Goal: Task Accomplishment & Management: Use online tool/utility

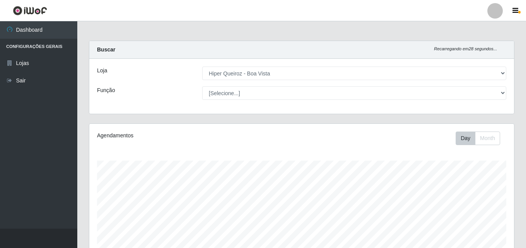
select select "514"
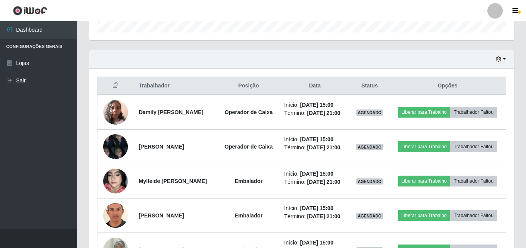
scroll to position [160, 425]
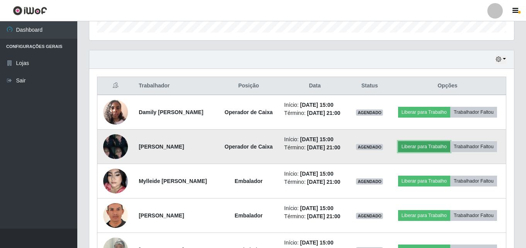
click at [440, 148] on button "Liberar para Trabalho" at bounding box center [424, 146] width 52 height 11
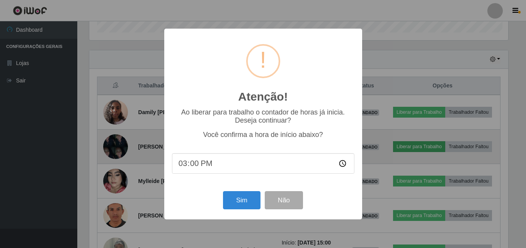
scroll to position [160, 421]
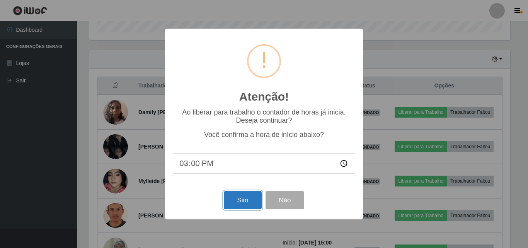
click at [237, 198] on button "Sim" at bounding box center [242, 200] width 37 height 18
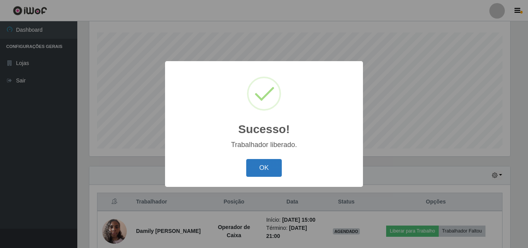
click at [257, 168] on button "OK" at bounding box center [264, 168] width 36 height 18
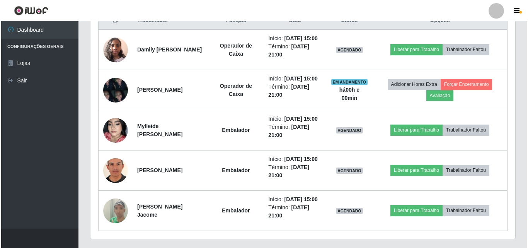
scroll to position [321, 0]
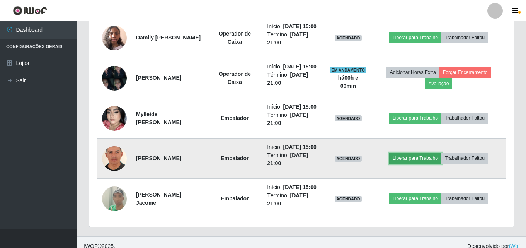
click at [420, 163] on button "Liberar para Trabalho" at bounding box center [415, 158] width 52 height 11
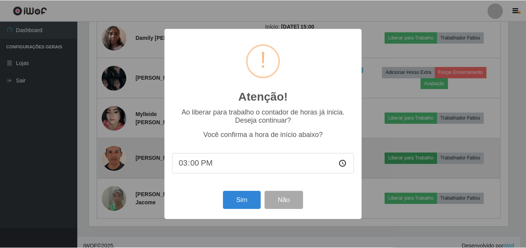
scroll to position [160, 421]
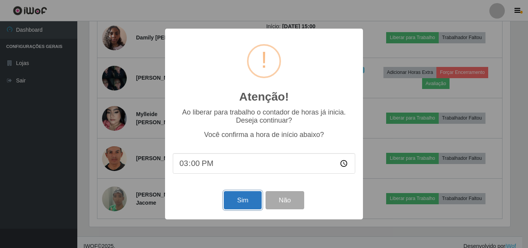
click at [246, 201] on button "Sim" at bounding box center [242, 200] width 37 height 18
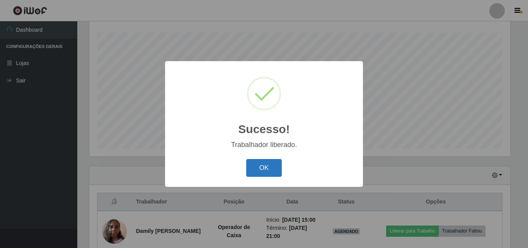
click at [264, 166] on button "OK" at bounding box center [264, 168] width 36 height 18
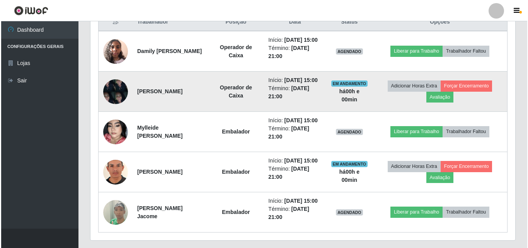
scroll to position [321, 0]
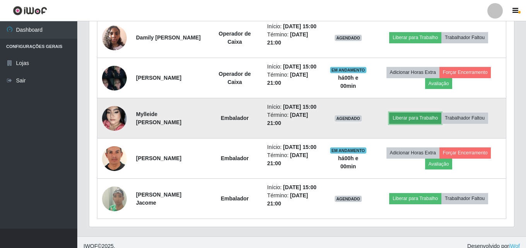
click at [417, 123] on button "Liberar para Trabalho" at bounding box center [415, 117] width 52 height 11
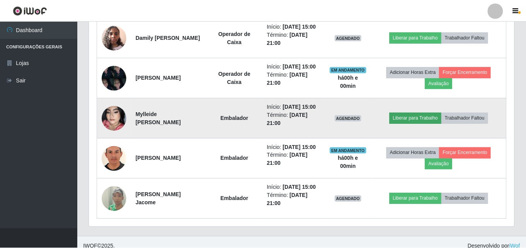
scroll to position [160, 421]
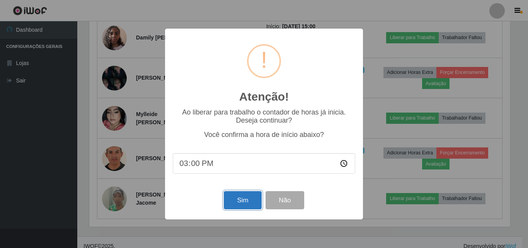
click at [249, 197] on button "Sim" at bounding box center [242, 200] width 37 height 18
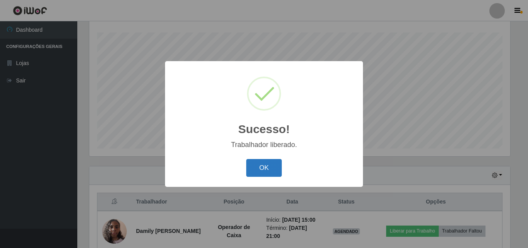
click at [263, 167] on button "OK" at bounding box center [264, 168] width 36 height 18
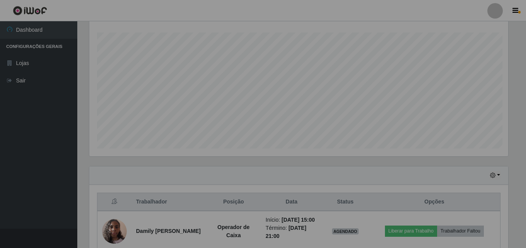
scroll to position [0, 0]
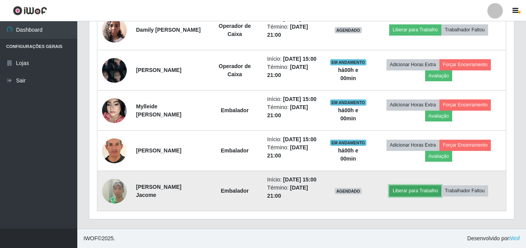
click at [416, 187] on button "Liberar para Trabalho" at bounding box center [415, 190] width 52 height 11
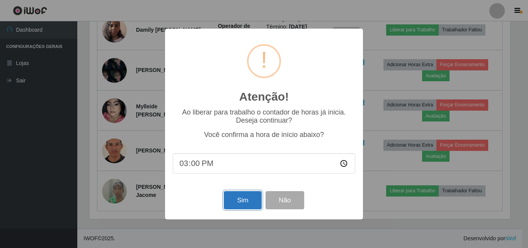
click at [247, 199] on button "Sim" at bounding box center [242, 200] width 37 height 18
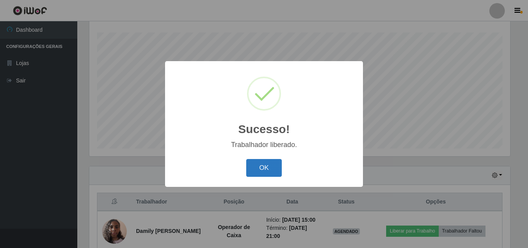
click at [258, 172] on button "OK" at bounding box center [264, 168] width 36 height 18
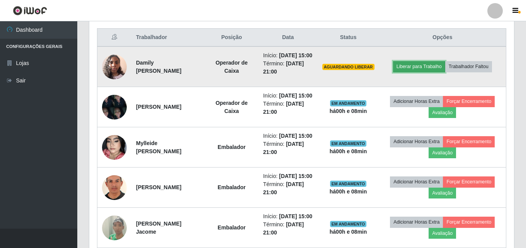
click at [425, 71] on button "Liberar para Trabalho" at bounding box center [419, 66] width 52 height 11
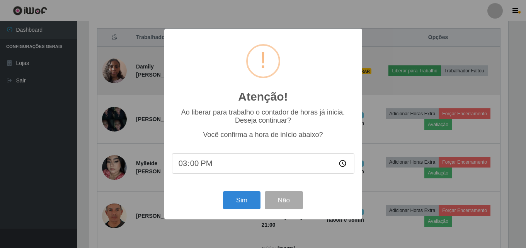
scroll to position [160, 421]
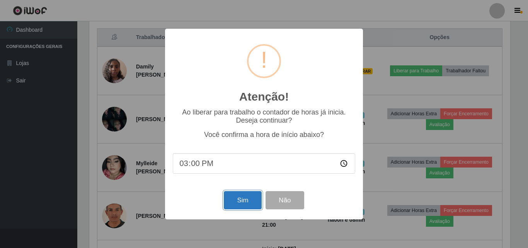
click at [240, 200] on button "Sim" at bounding box center [242, 200] width 37 height 18
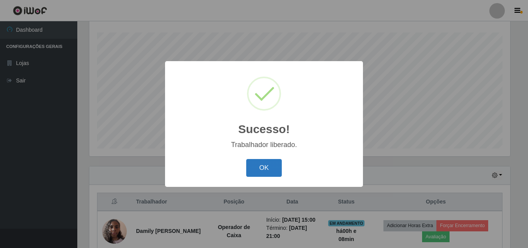
click at [258, 168] on button "OK" at bounding box center [264, 168] width 36 height 18
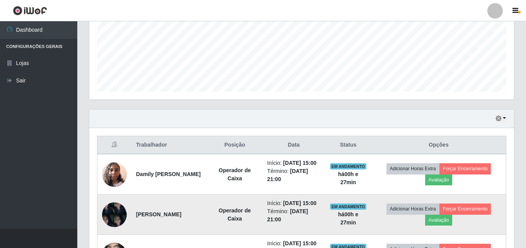
scroll to position [128, 0]
